Goal: Task Accomplishment & Management: Use online tool/utility

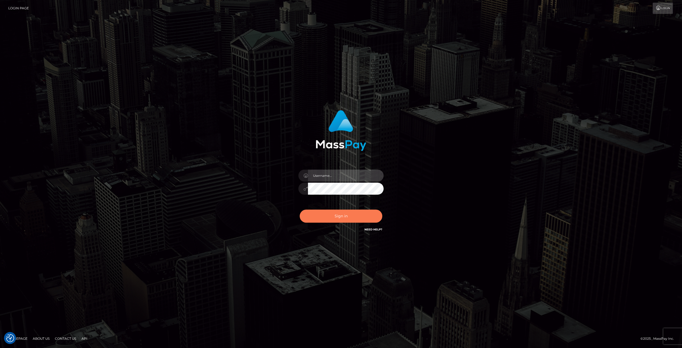
type input "Klaudia Peczynska"
click at [341, 216] on button "Sign in" at bounding box center [341, 215] width 83 height 13
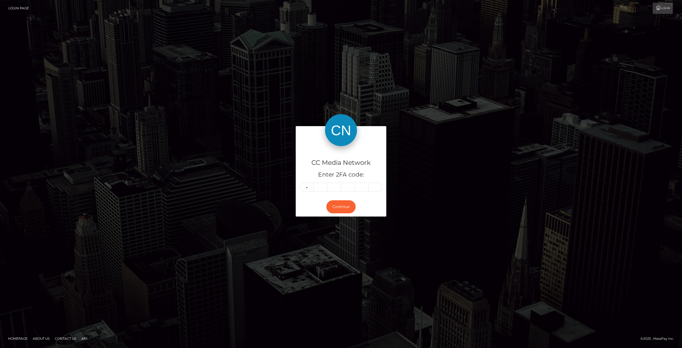
type input "8"
type input "2"
type input "8"
type input "2"
type input "6"
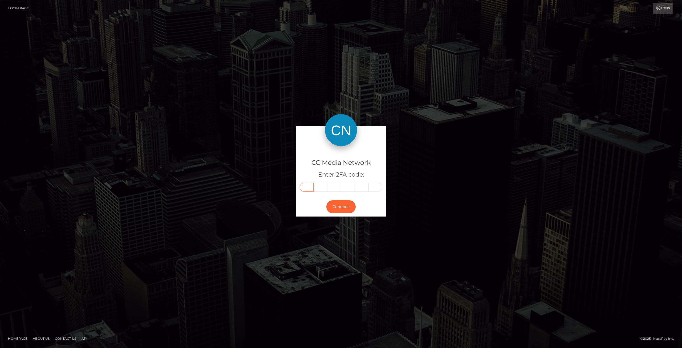
type input "8"
type input "2"
type input "8"
type input "2"
type input "0"
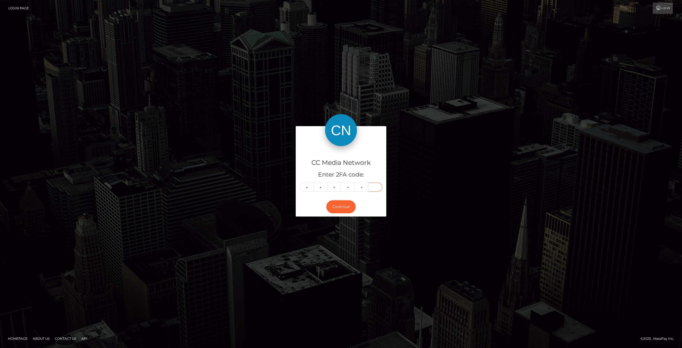
type input "6"
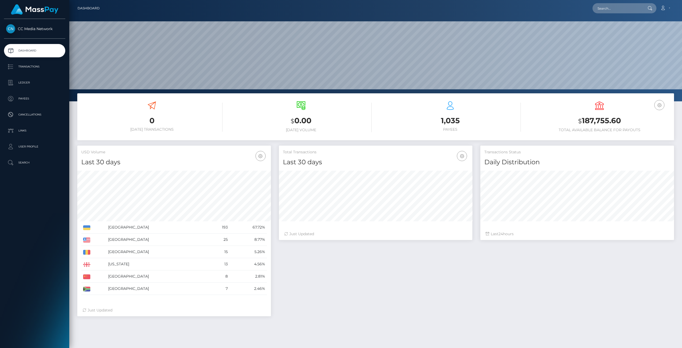
scroll to position [94, 193]
click at [29, 83] on p "Ledger" at bounding box center [34, 83] width 57 height 8
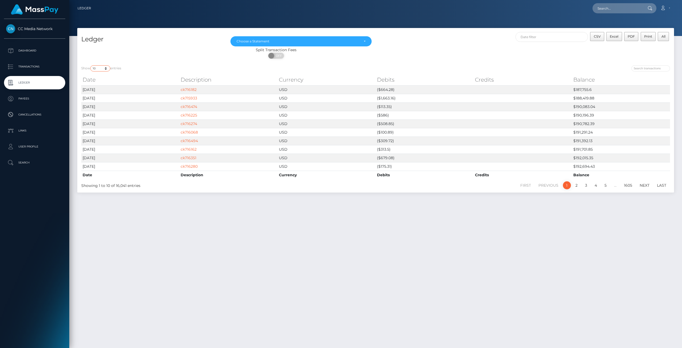
click at [107, 69] on select "10 25 50 100 250" at bounding box center [100, 68] width 20 height 6
select select "250"
click at [91, 65] on select "10 25 50 100 250" at bounding box center [100, 68] width 20 height 6
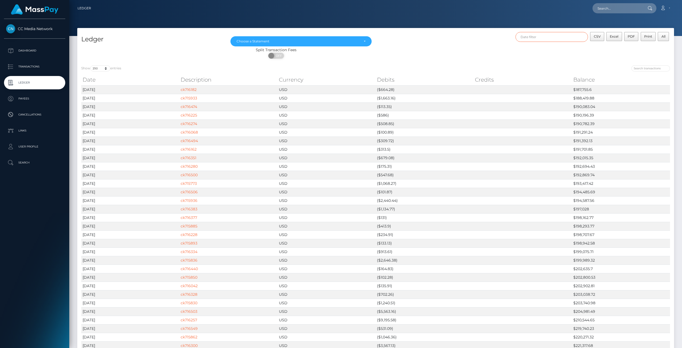
click at [538, 38] on input "text" at bounding box center [551, 37] width 73 height 10
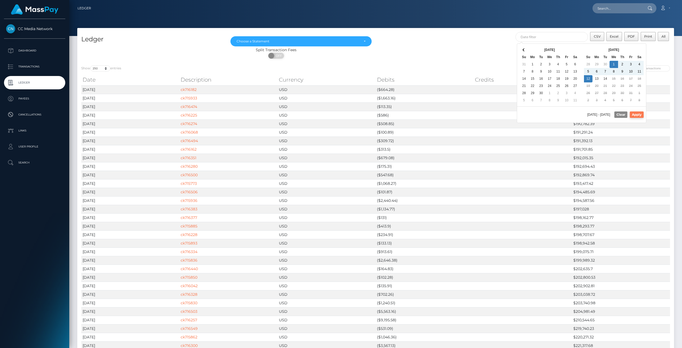
click at [637, 112] on button "Apply" at bounding box center [637, 114] width 14 height 6
type input "10/01/2025 - 10/12/2025"
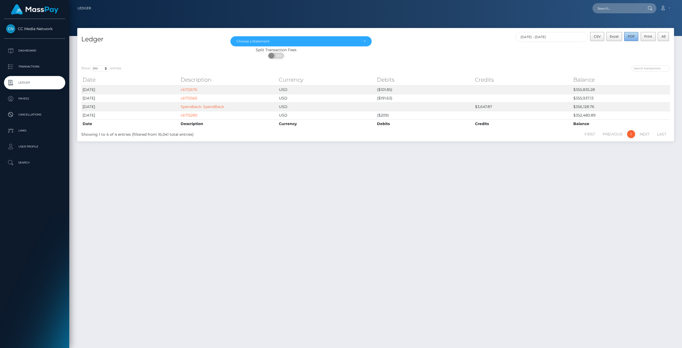
click at [633, 34] on span "PDF" at bounding box center [631, 36] width 7 height 4
click at [614, 38] on span "Excel" at bounding box center [614, 36] width 9 height 4
